Goal: Information Seeking & Learning: Learn about a topic

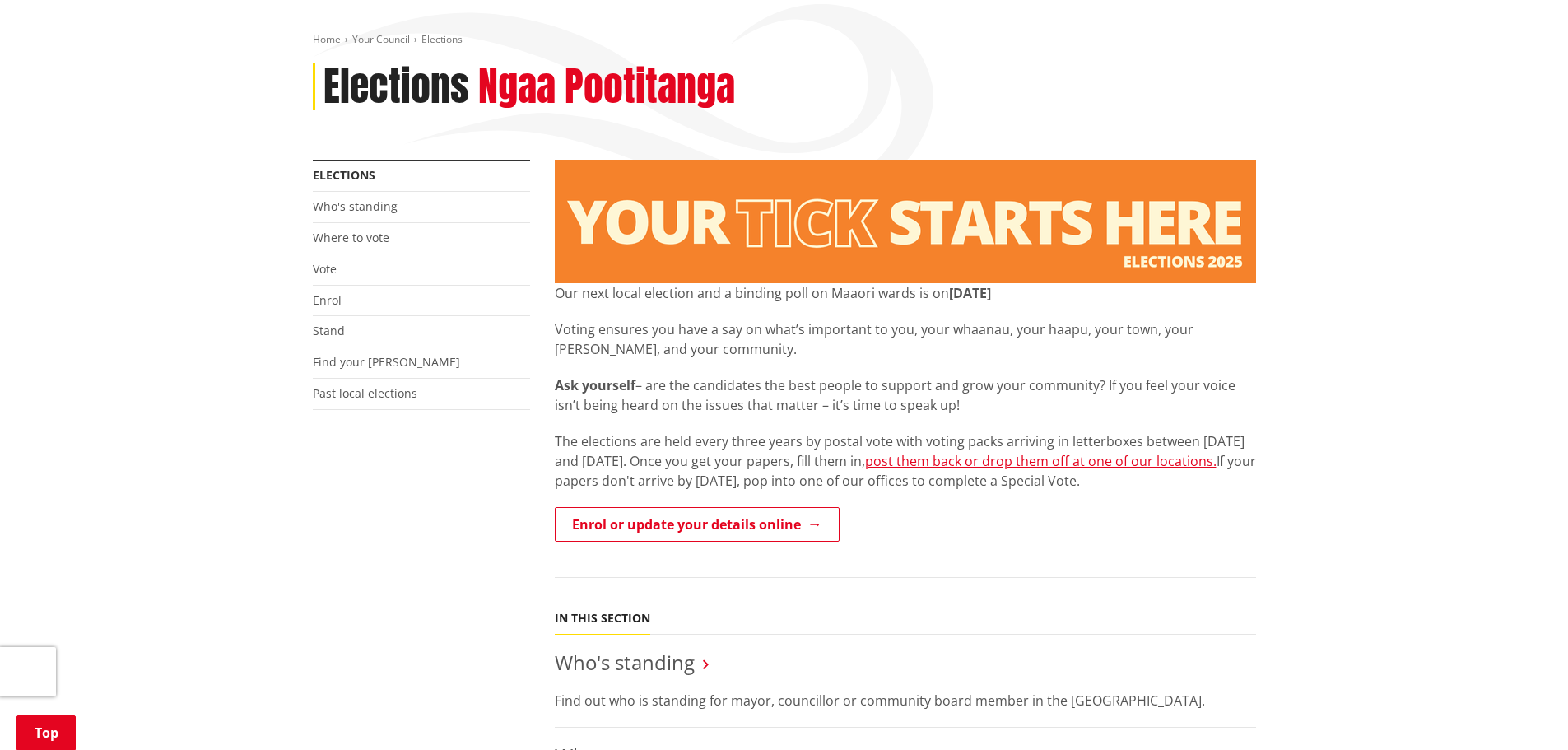
scroll to position [247, 0]
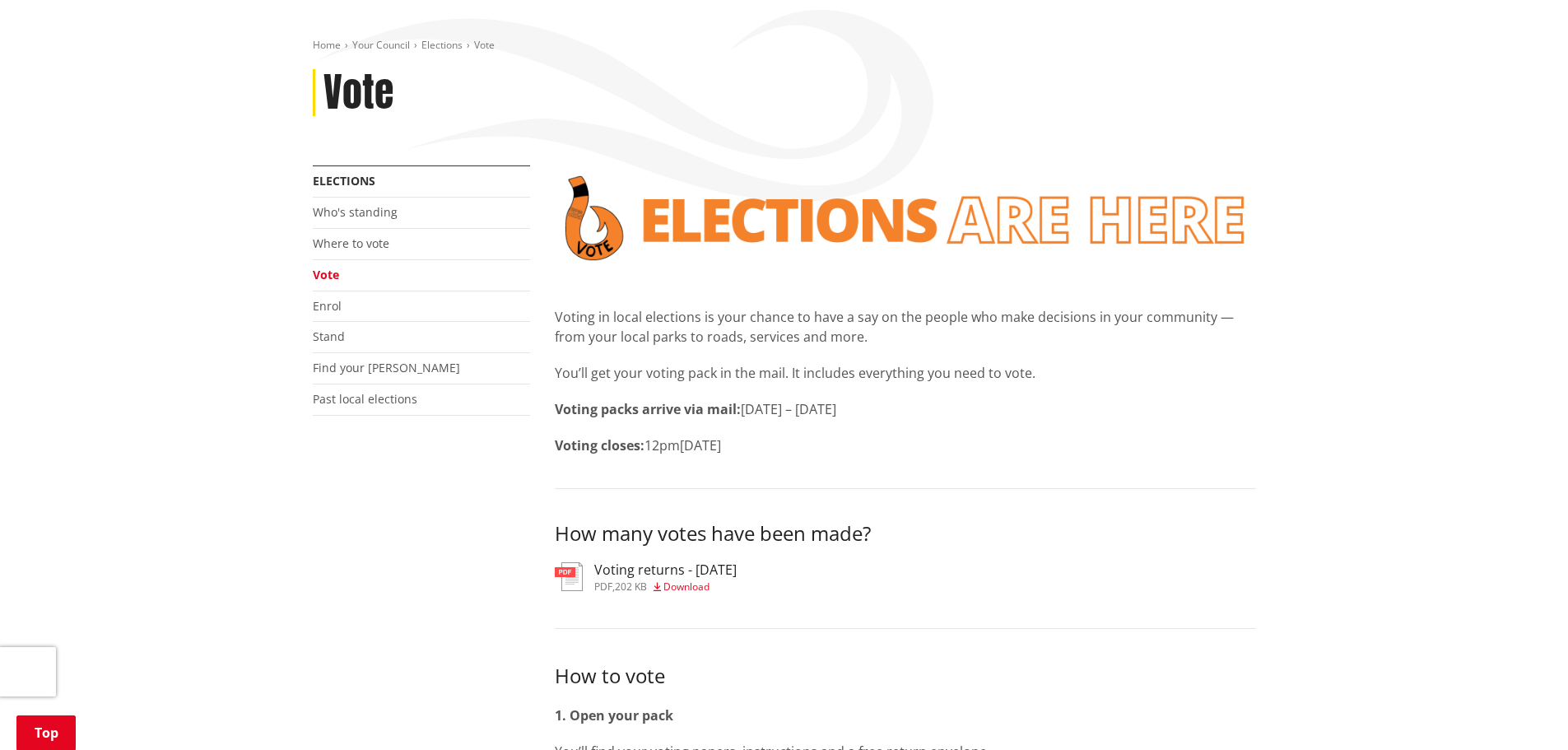
scroll to position [329, 0]
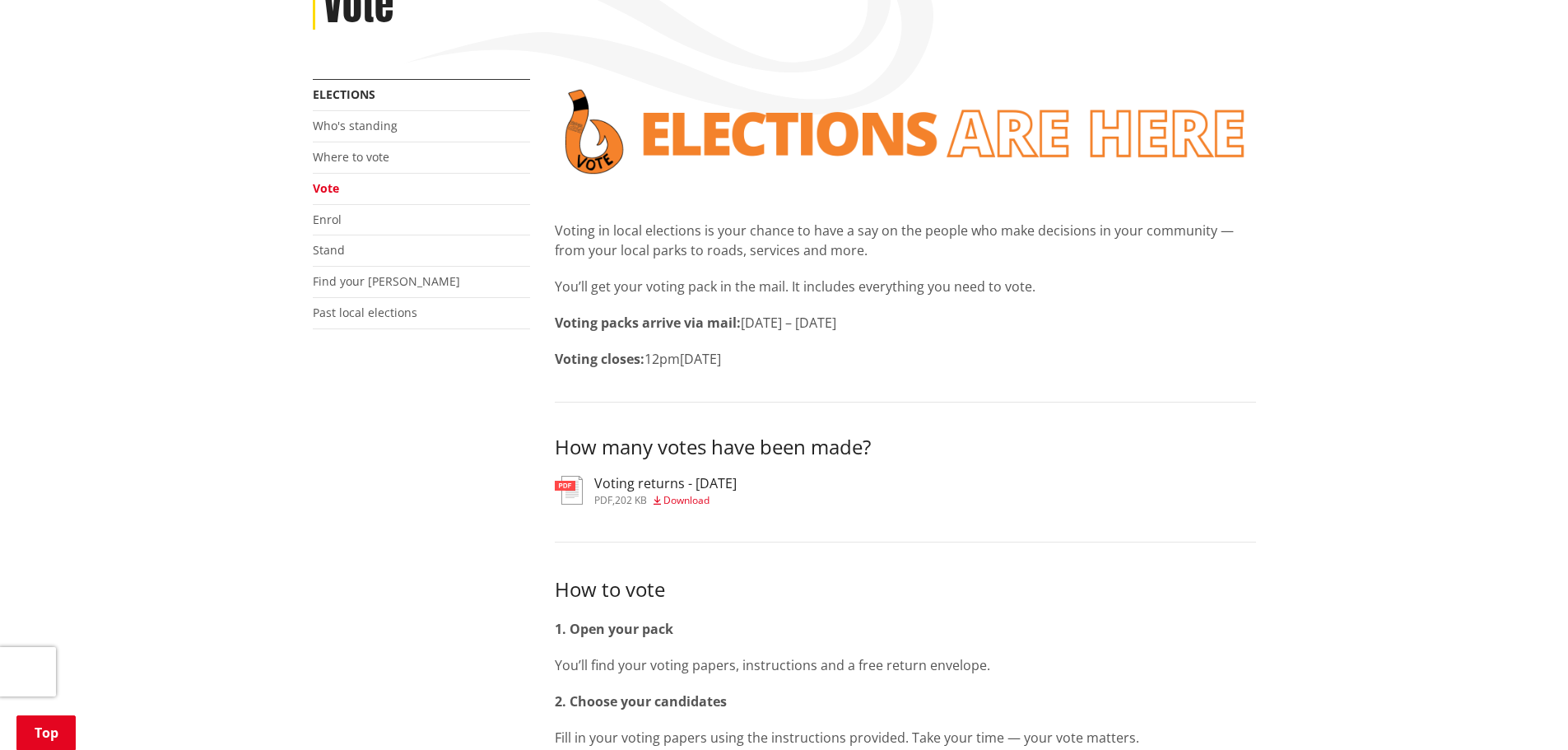
click at [755, 313] on p "Voting packs arrive via mail: 9 – 22 September 2025" at bounding box center [906, 323] width 701 height 20
drag, startPoint x: 864, startPoint y: 329, endPoint x: 780, endPoint y: 330, distance: 84.0
click at [780, 349] on p "Voting closes: 12pm, Saturday 11 October 2025" at bounding box center [906, 359] width 701 height 20
click at [721, 350] on span "12pm, Saturday 11 October 2025" at bounding box center [682, 359] width 76 height 18
drag, startPoint x: 659, startPoint y: 328, endPoint x: 833, endPoint y: 319, distance: 174.2
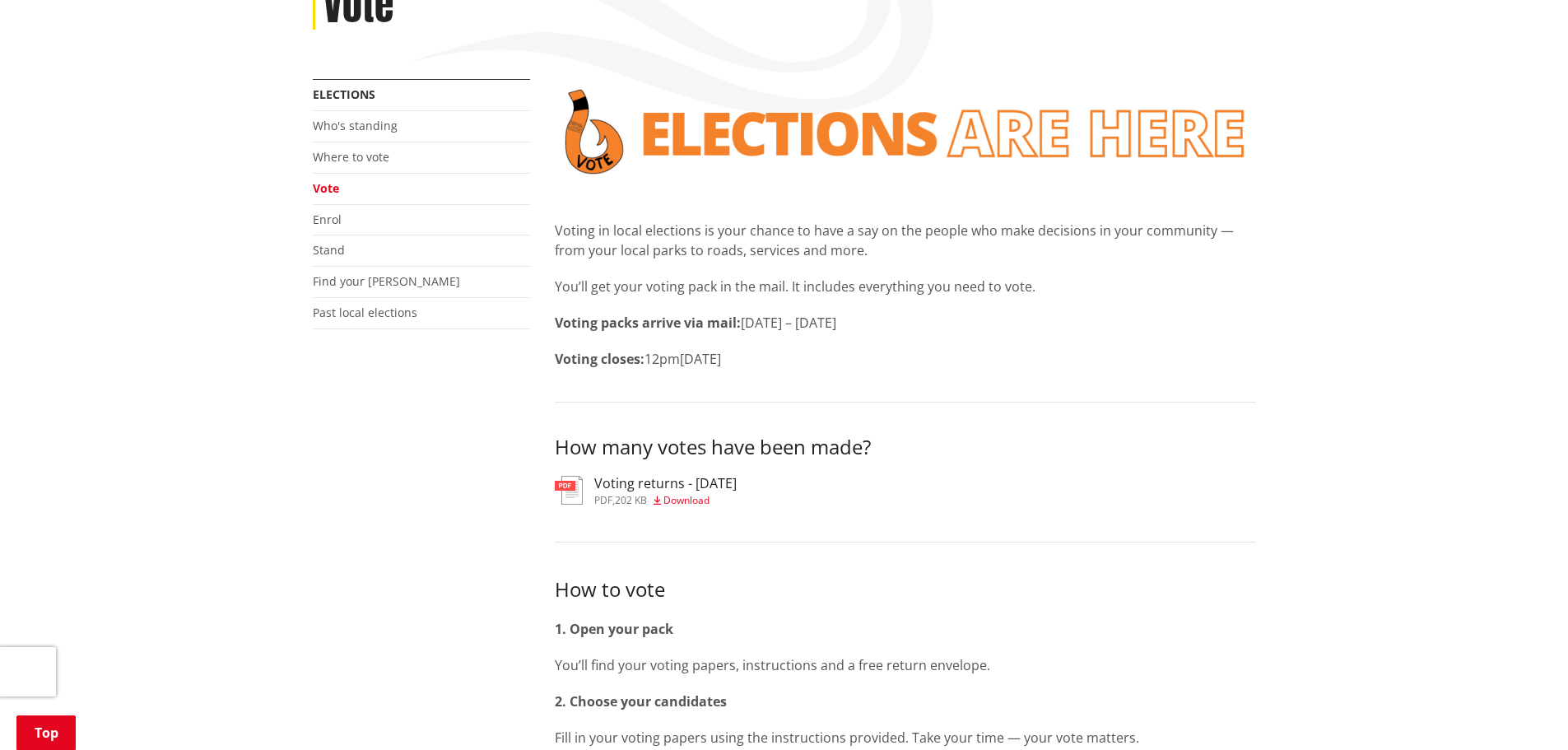
click at [833, 349] on p "Voting closes: 12pm, Saturday 11 October 2025" at bounding box center [906, 359] width 701 height 20
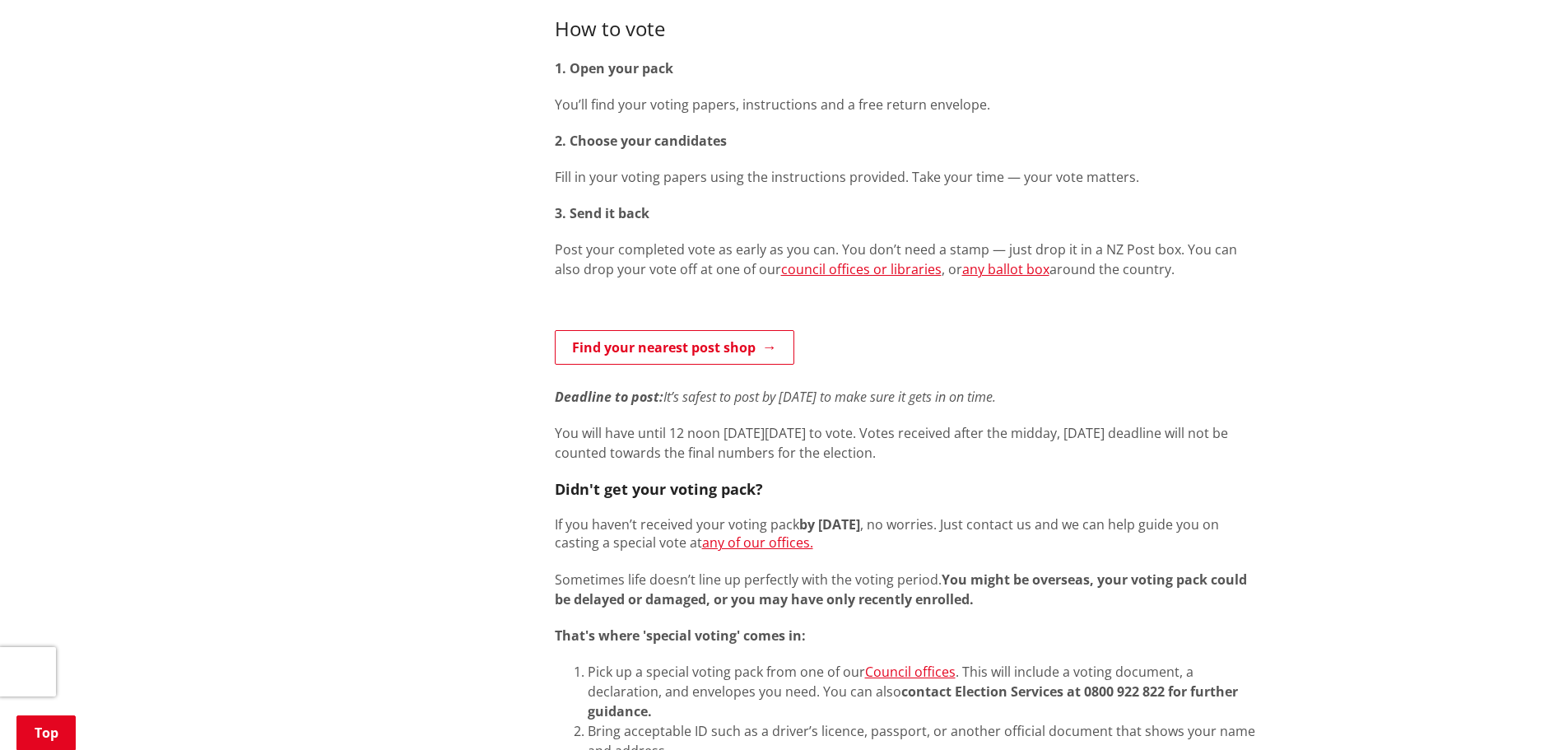
scroll to position [988, 0]
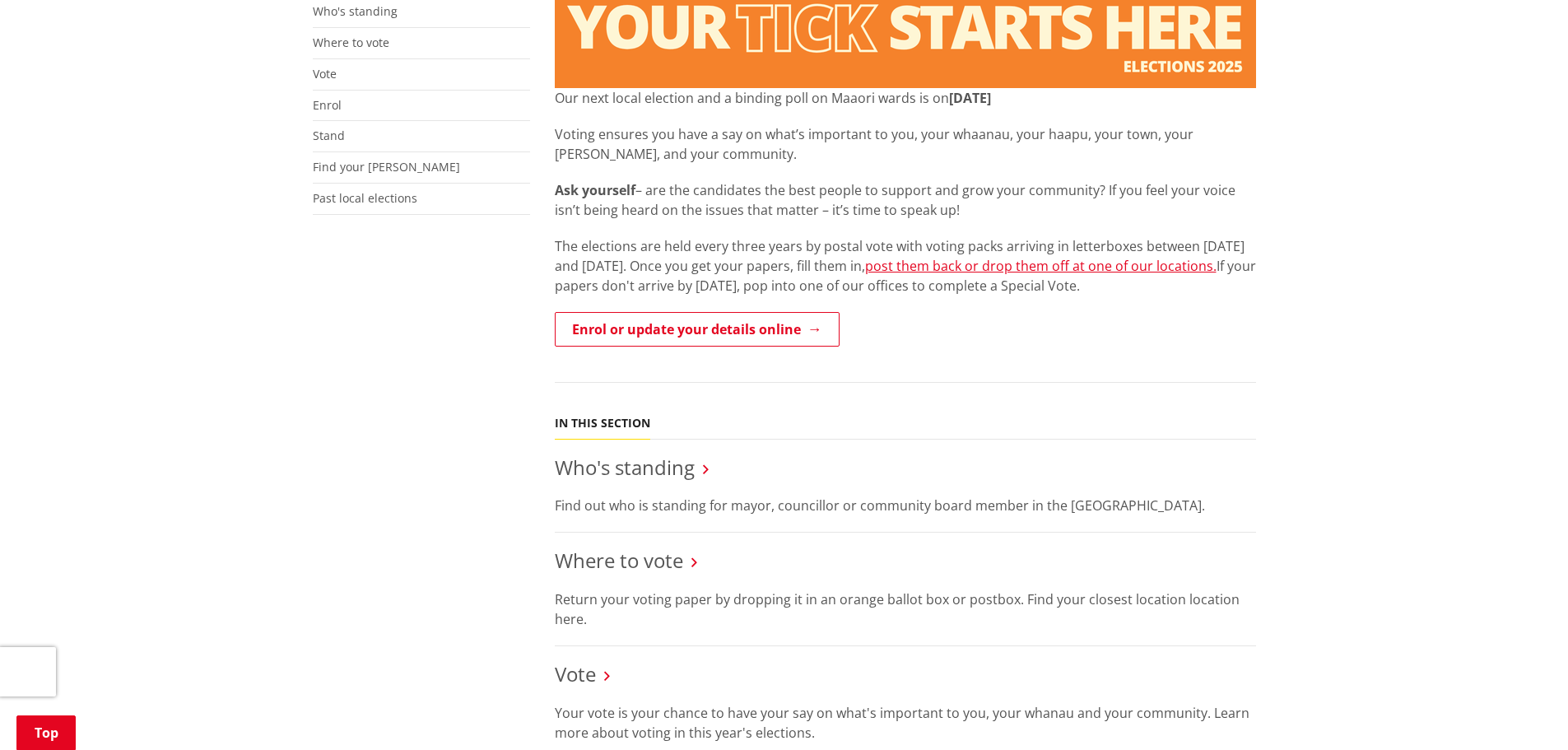
scroll to position [494, 0]
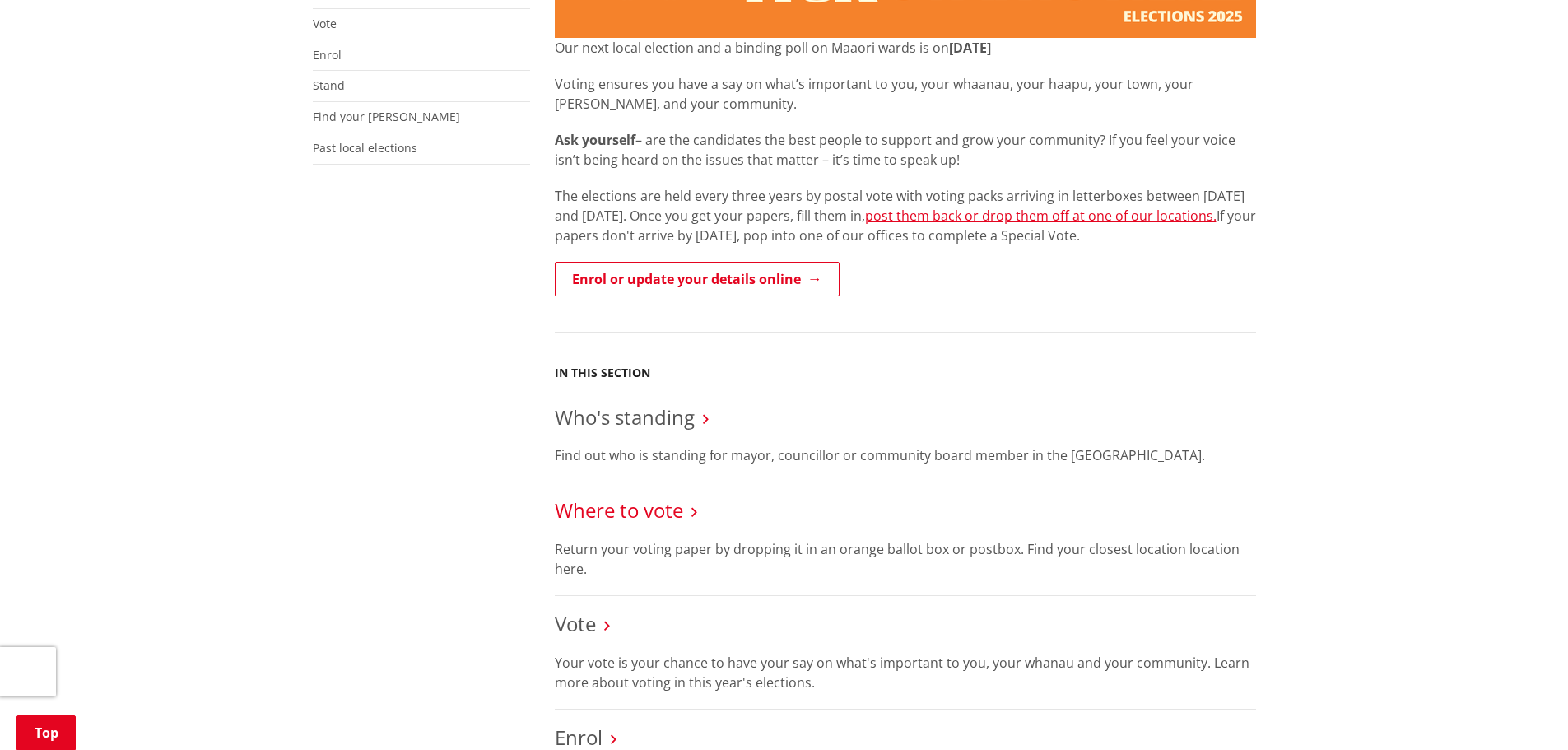
click at [634, 496] on link "Where to vote" at bounding box center [619, 509] width 128 height 27
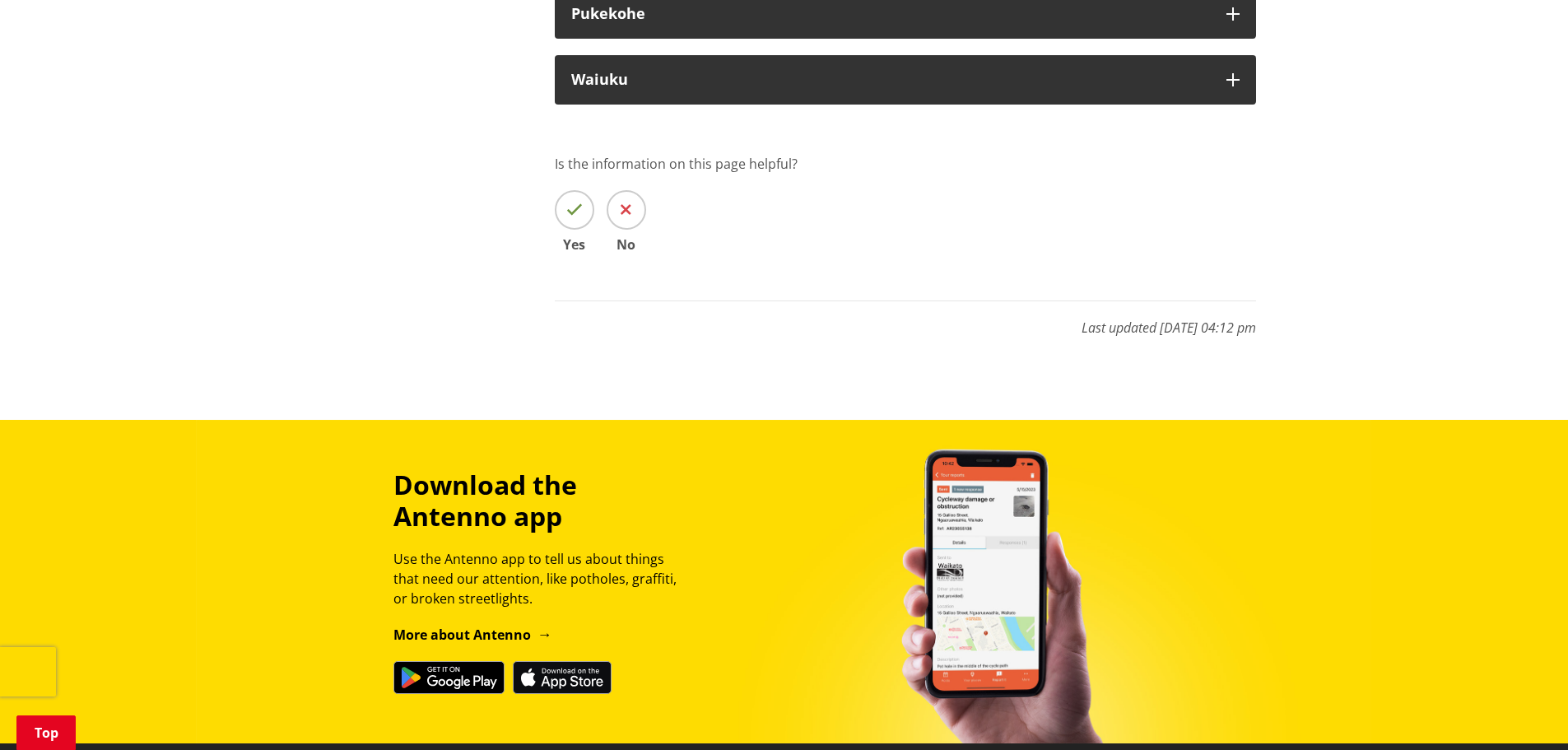
scroll to position [5023, 0]
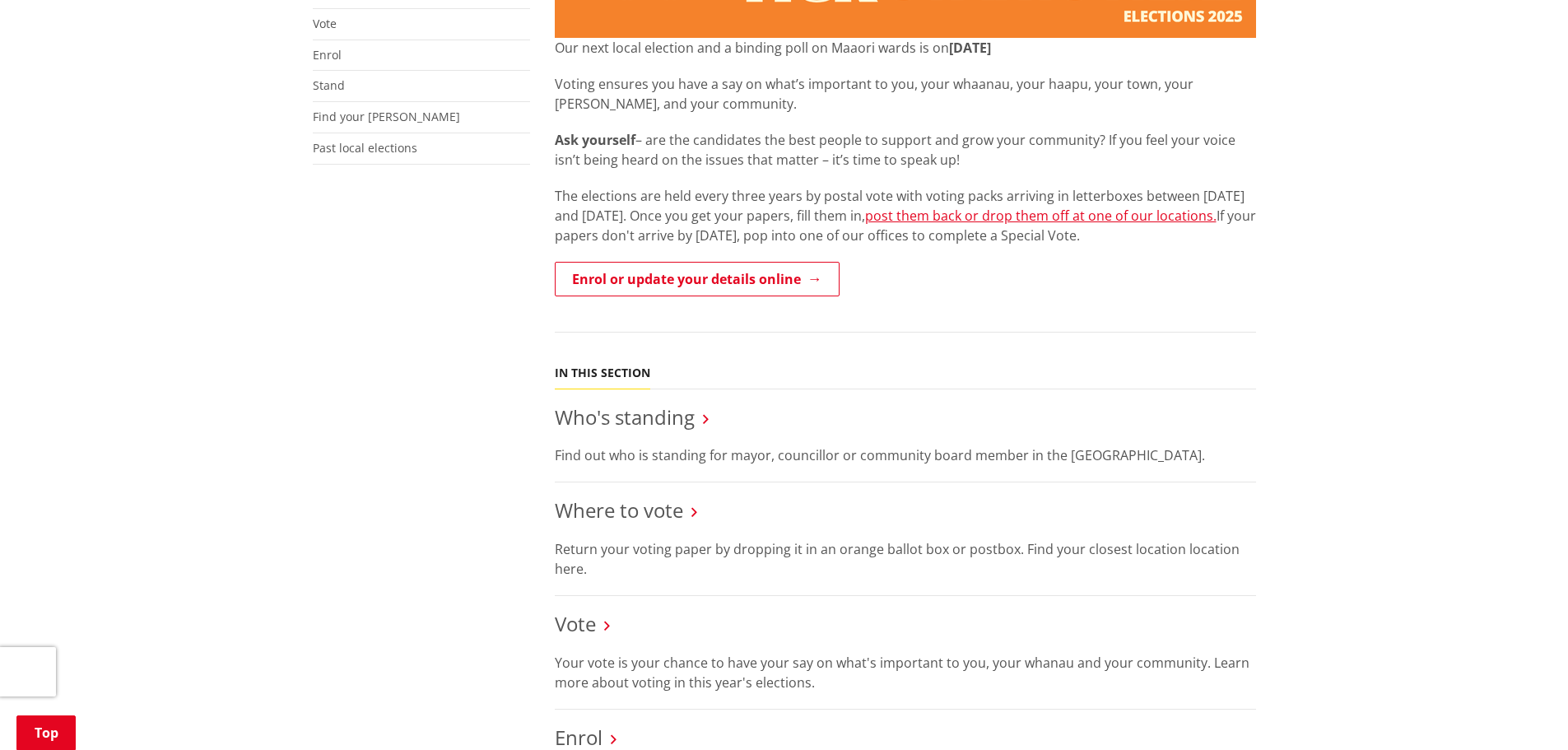
scroll to position [494, 0]
click at [592, 610] on link "Vote" at bounding box center [576, 623] width 41 height 27
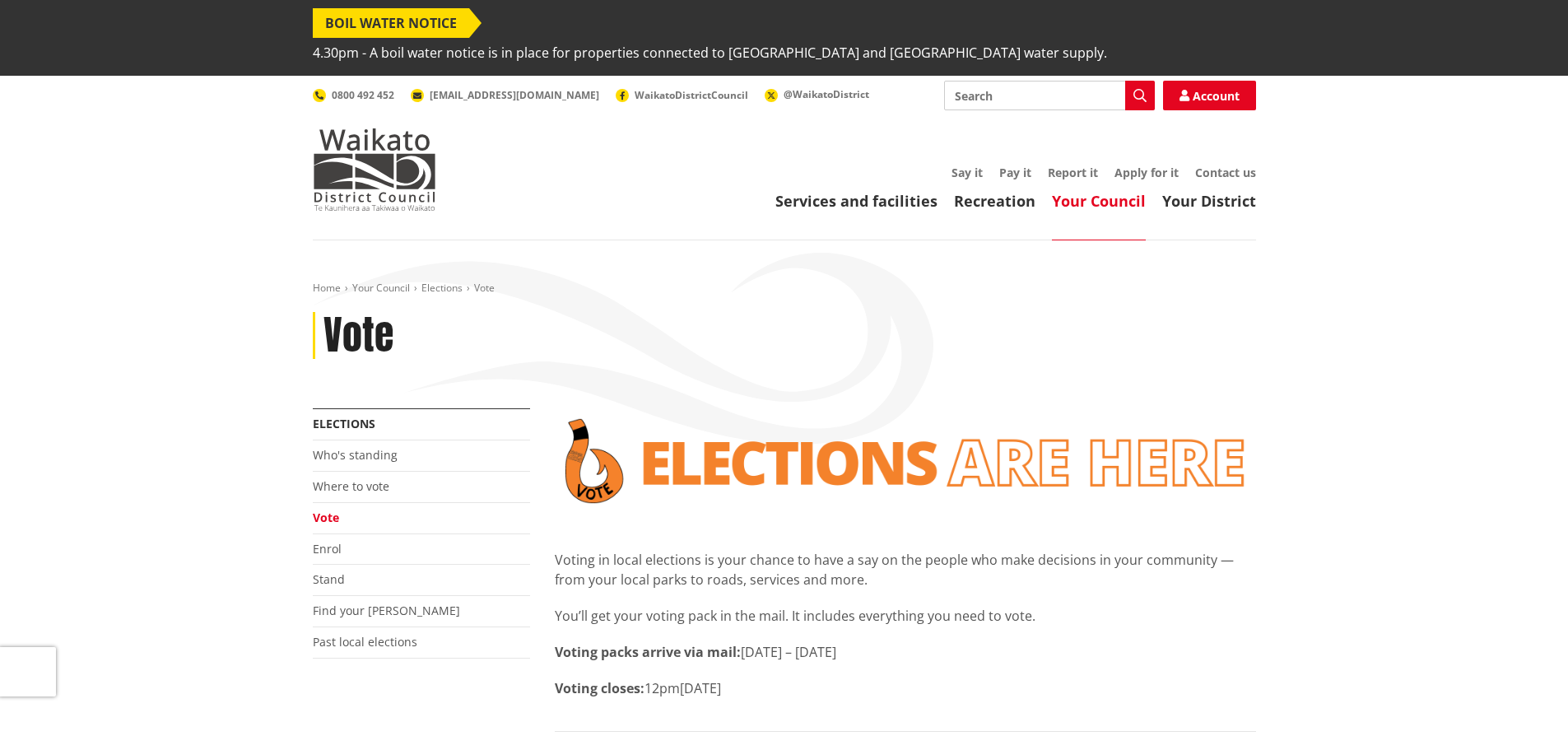
scroll to position [165, 0]
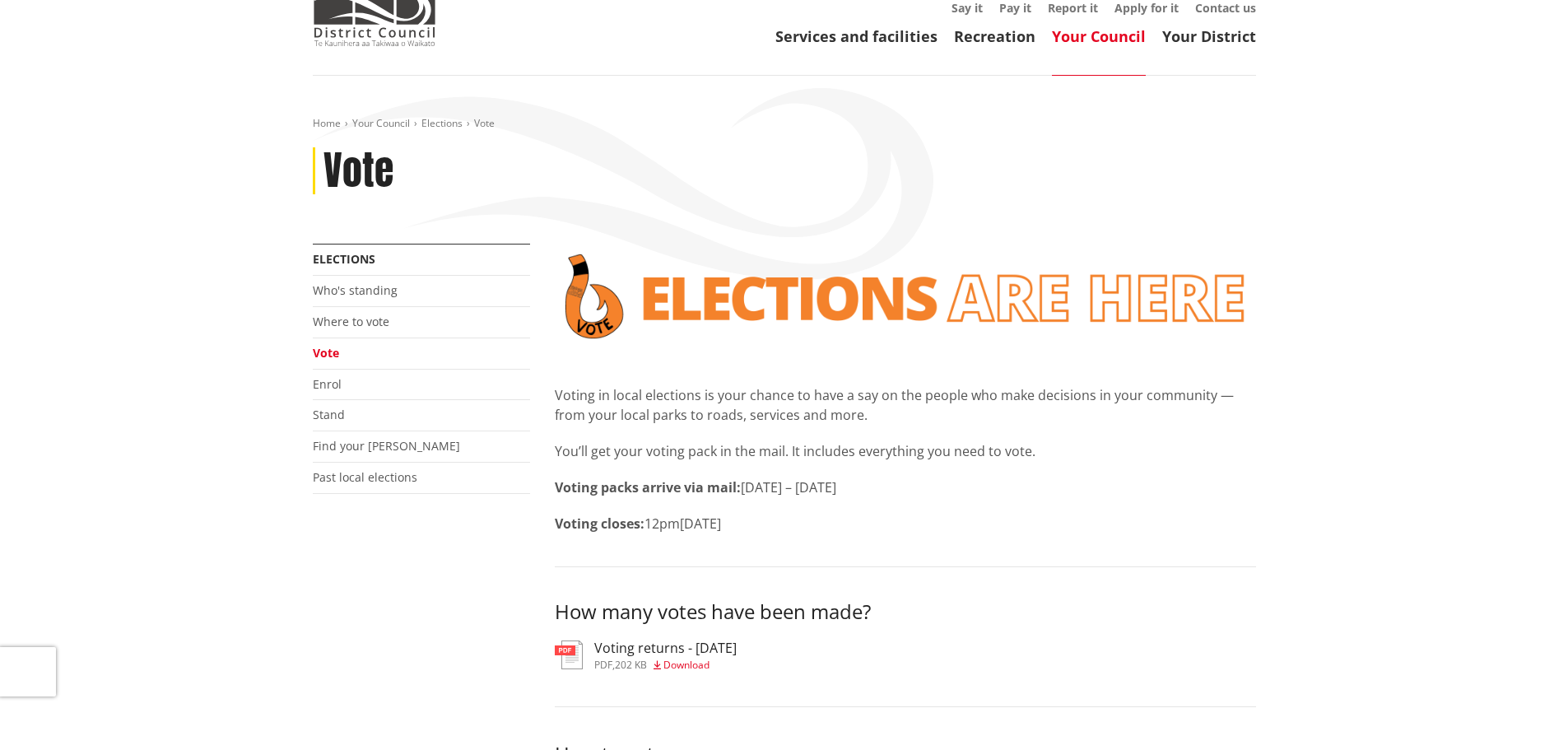
drag, startPoint x: 860, startPoint y: 496, endPoint x: 702, endPoint y: 504, distance: 158.2
click at [702, 514] on p "Voting closes: 12pm[DATE]" at bounding box center [906, 524] width 701 height 20
click at [708, 515] on span "12pm[DATE]" at bounding box center [682, 524] width 76 height 18
click at [721, 515] on span "12pm[DATE]" at bounding box center [682, 524] width 76 height 18
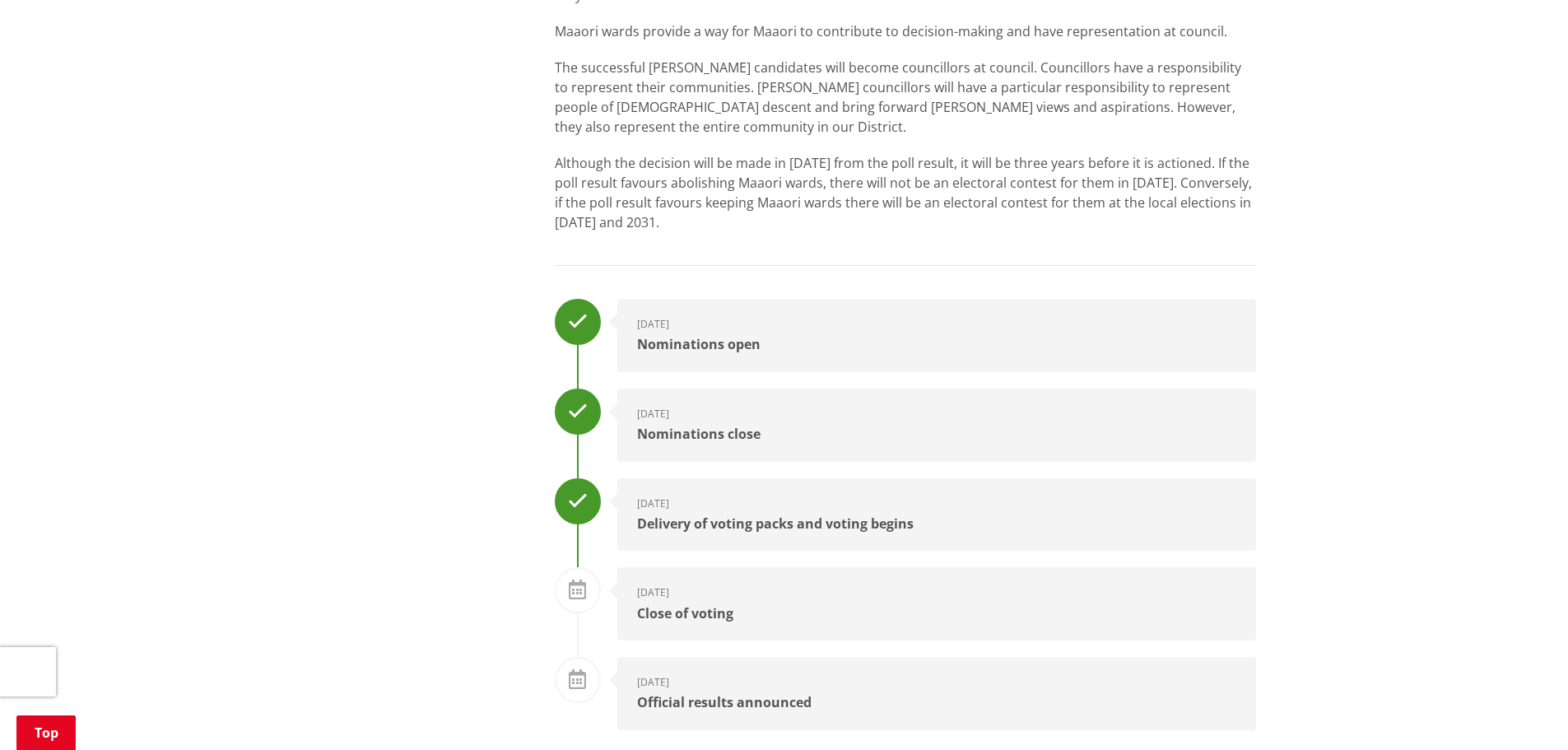
scroll to position [2058, 0]
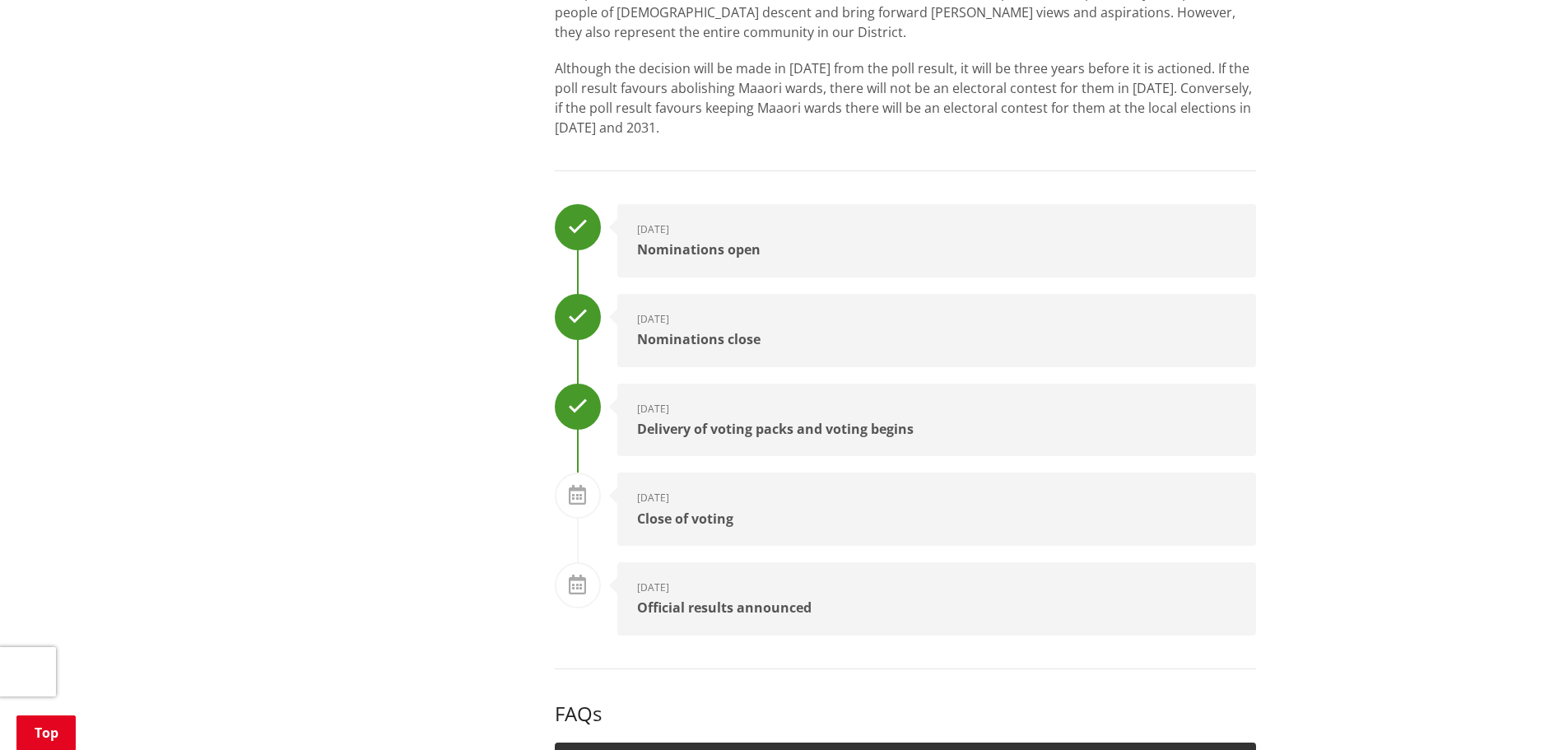
click at [574, 482] on div at bounding box center [578, 495] width 46 height 46
